Goal: Navigation & Orientation: Find specific page/section

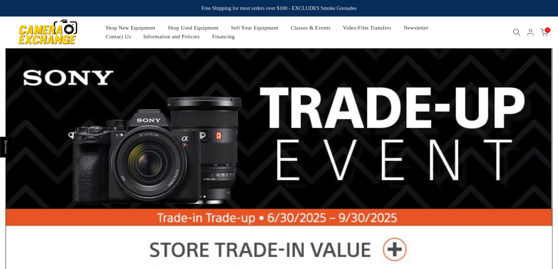
click at [185, 27] on link "Shop Used Equipment" at bounding box center [193, 28] width 63 height 9
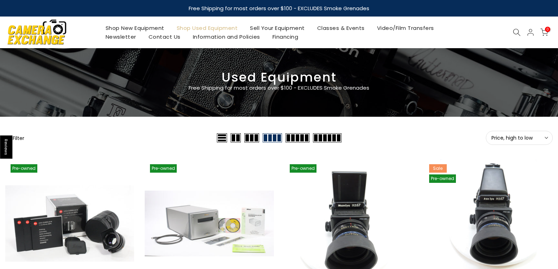
click at [533, 136] on span "Price, high to low" at bounding box center [519, 138] width 56 height 6
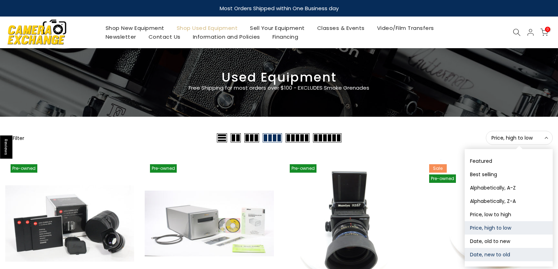
click at [491, 253] on button "Date, new to old" at bounding box center [509, 254] width 88 height 13
